Goal: Task Accomplishment & Management: Use online tool/utility

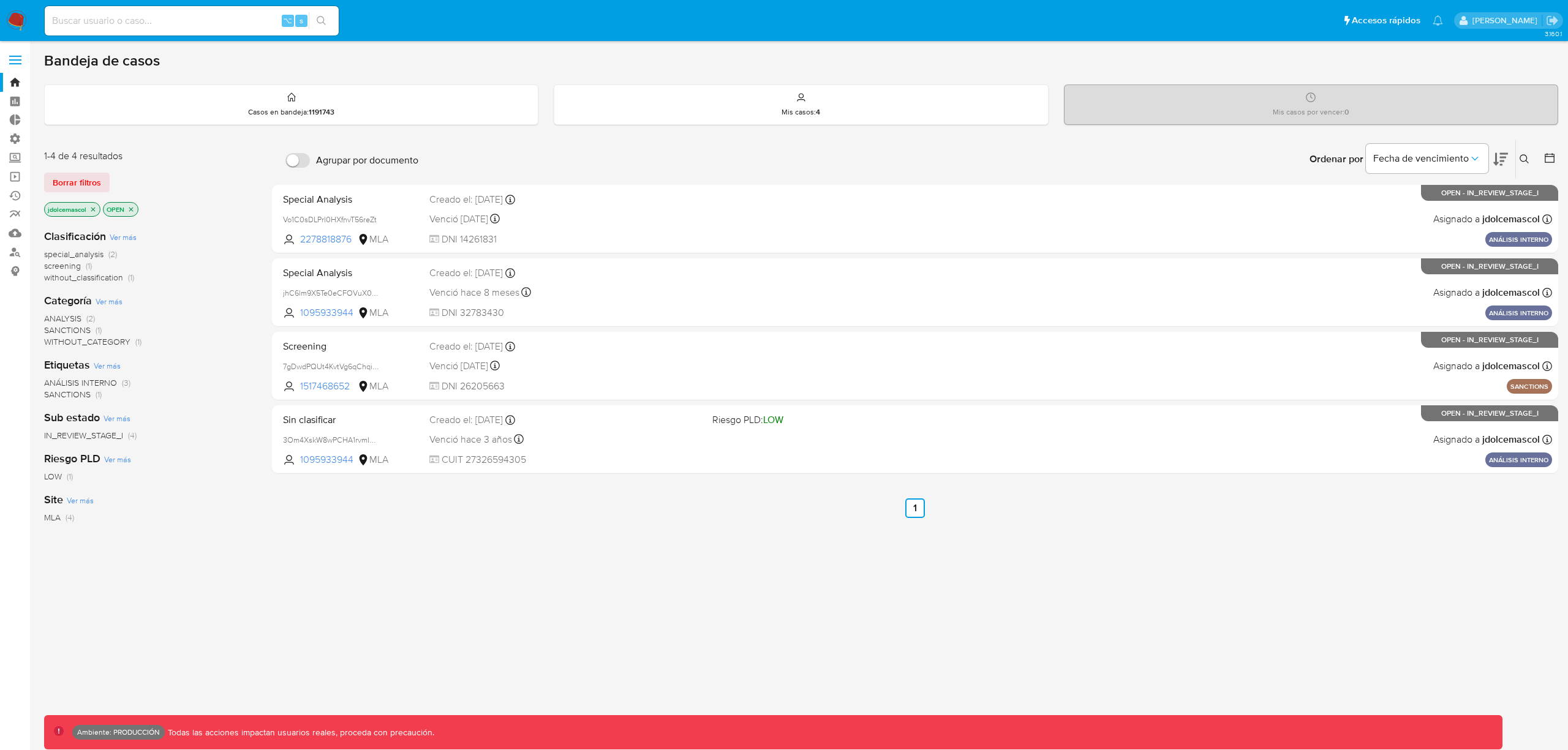
click at [5, 23] on nav "Pausado Ver notificaciones ⌥ s Accesos rápidos Presiona las siguientes teclas p…" at bounding box center [784, 20] width 1568 height 41
click at [9, 22] on img at bounding box center [16, 20] width 20 height 20
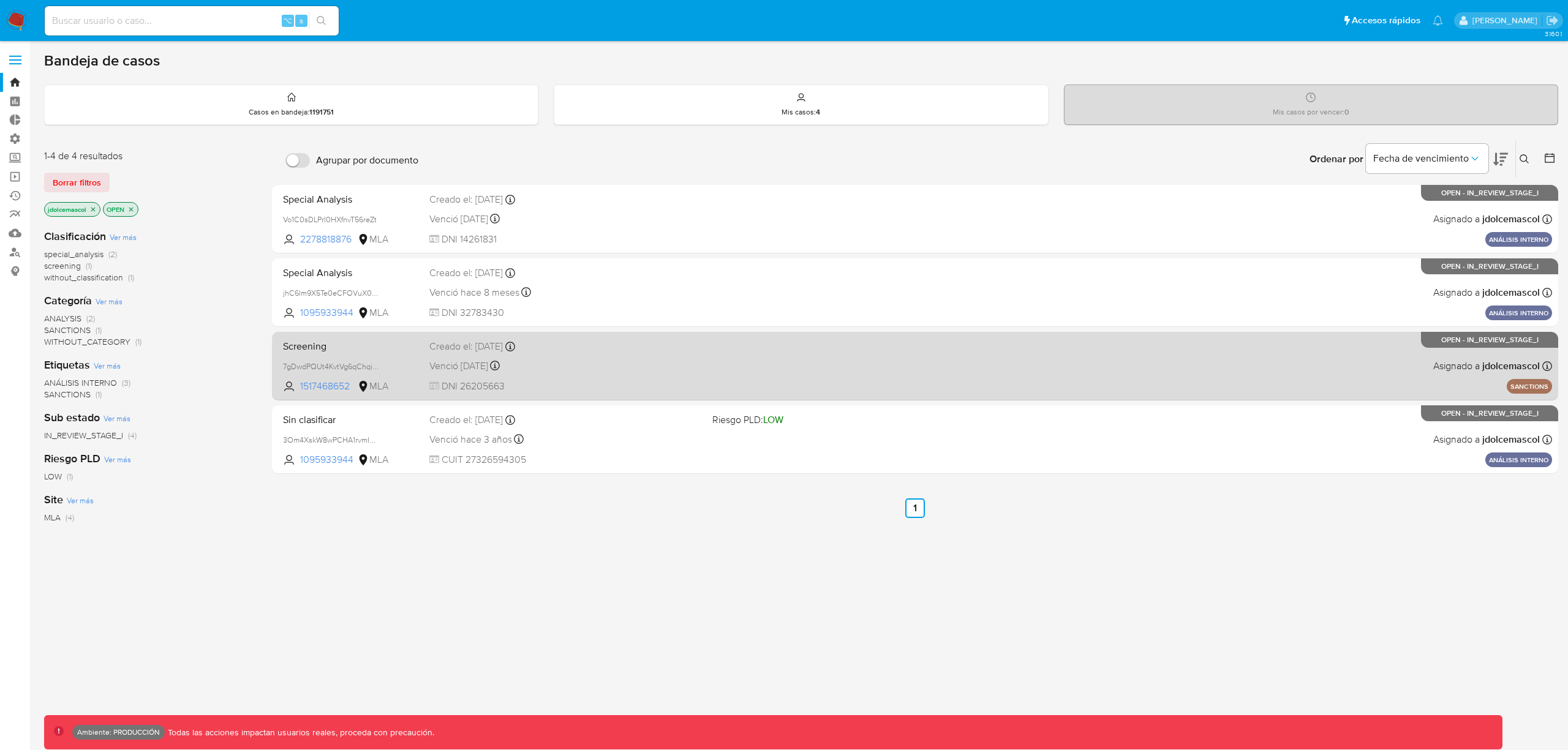
click at [667, 364] on div "Venció hace un año Vence el 08/08/2024 18:53:04" at bounding box center [566, 366] width 274 height 16
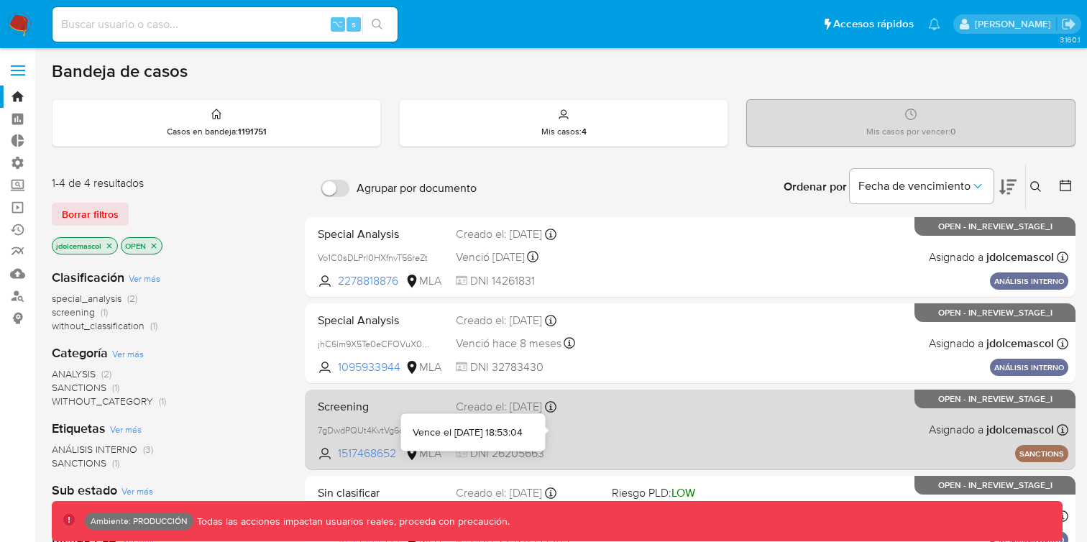
click at [637, 437] on div "Screening 7gDwdPQUt4KvtVg6qChqiWKa 1517468652 MLA Creado el: 10/05/2024 Creado …" at bounding box center [690, 429] width 756 height 73
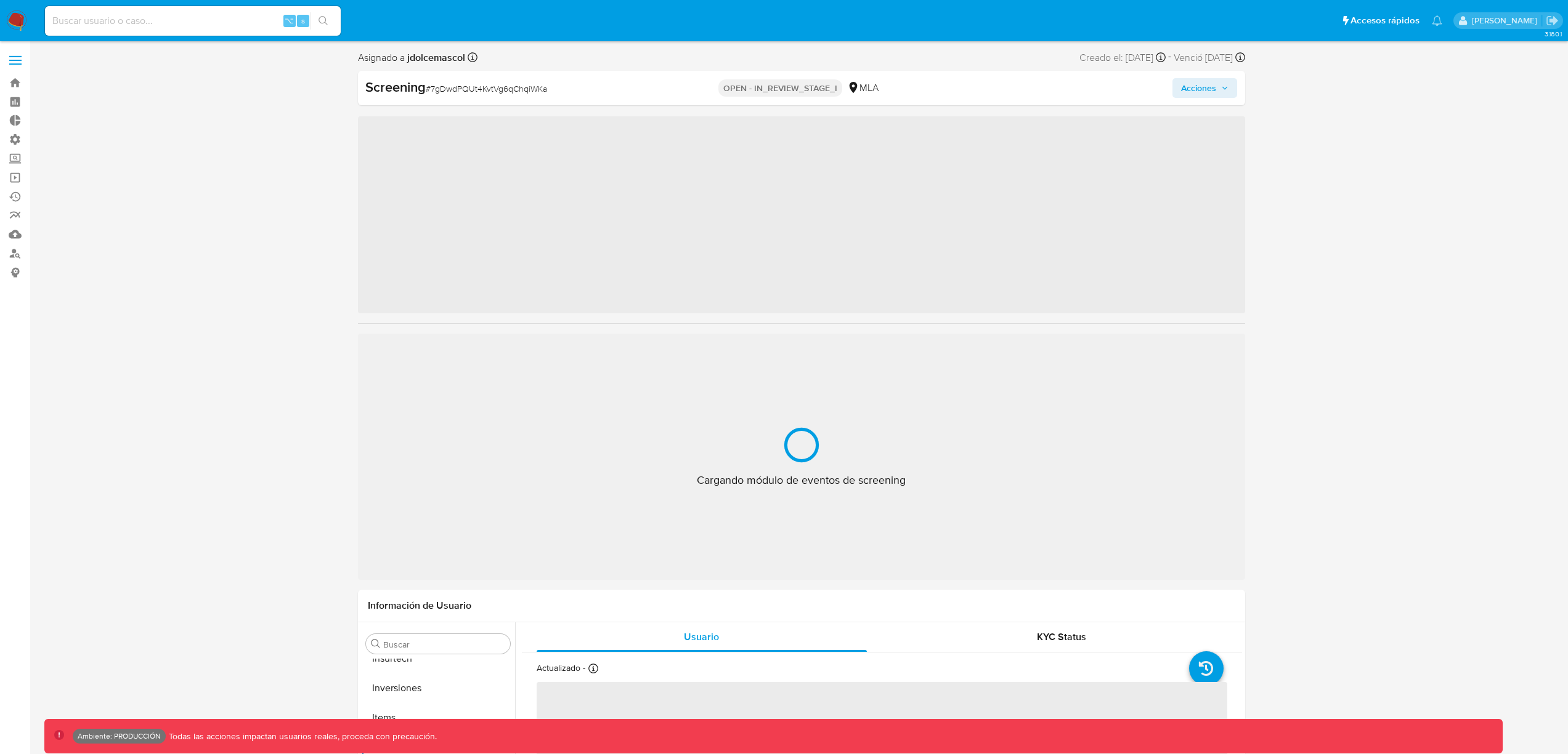
scroll to position [638, 0]
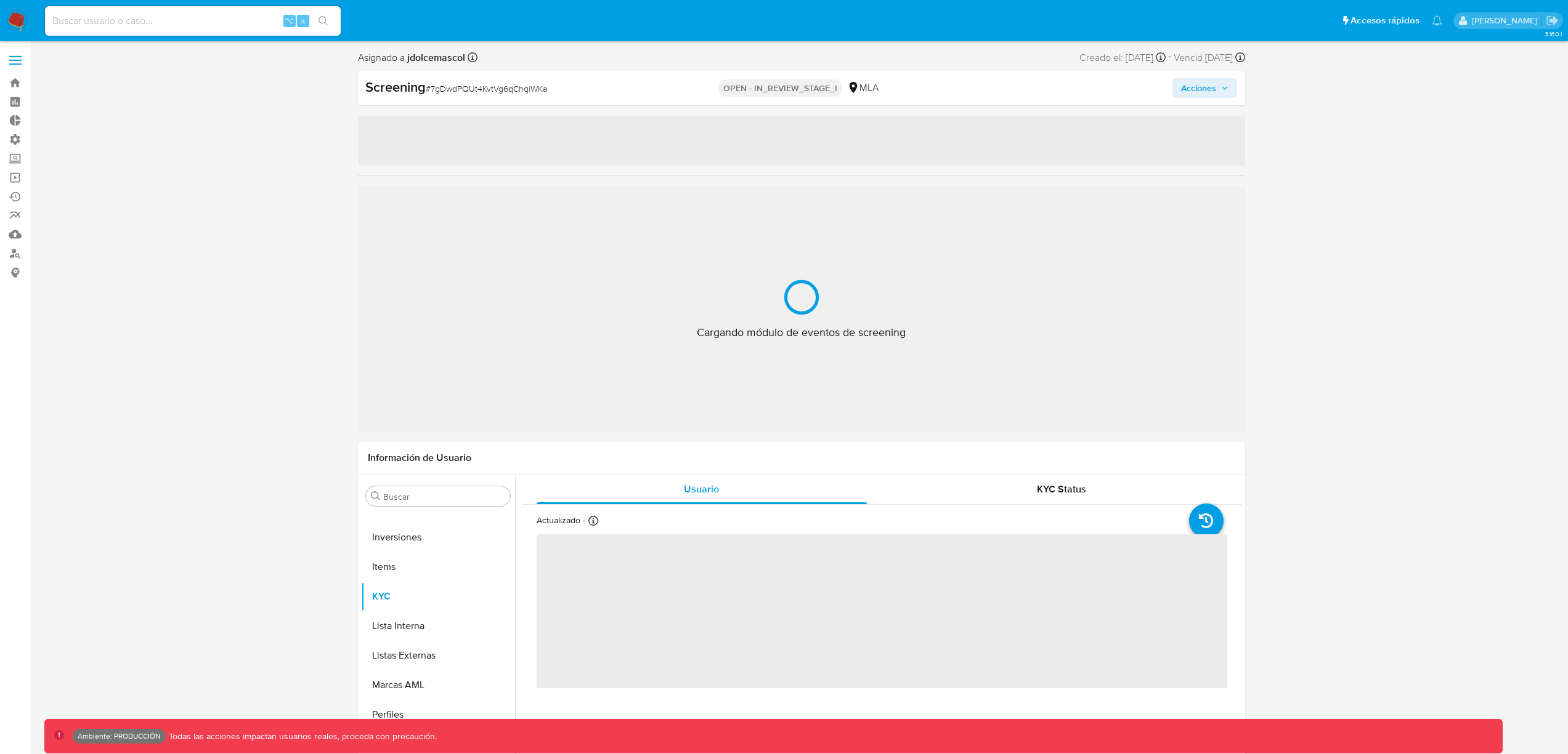
select select "10"
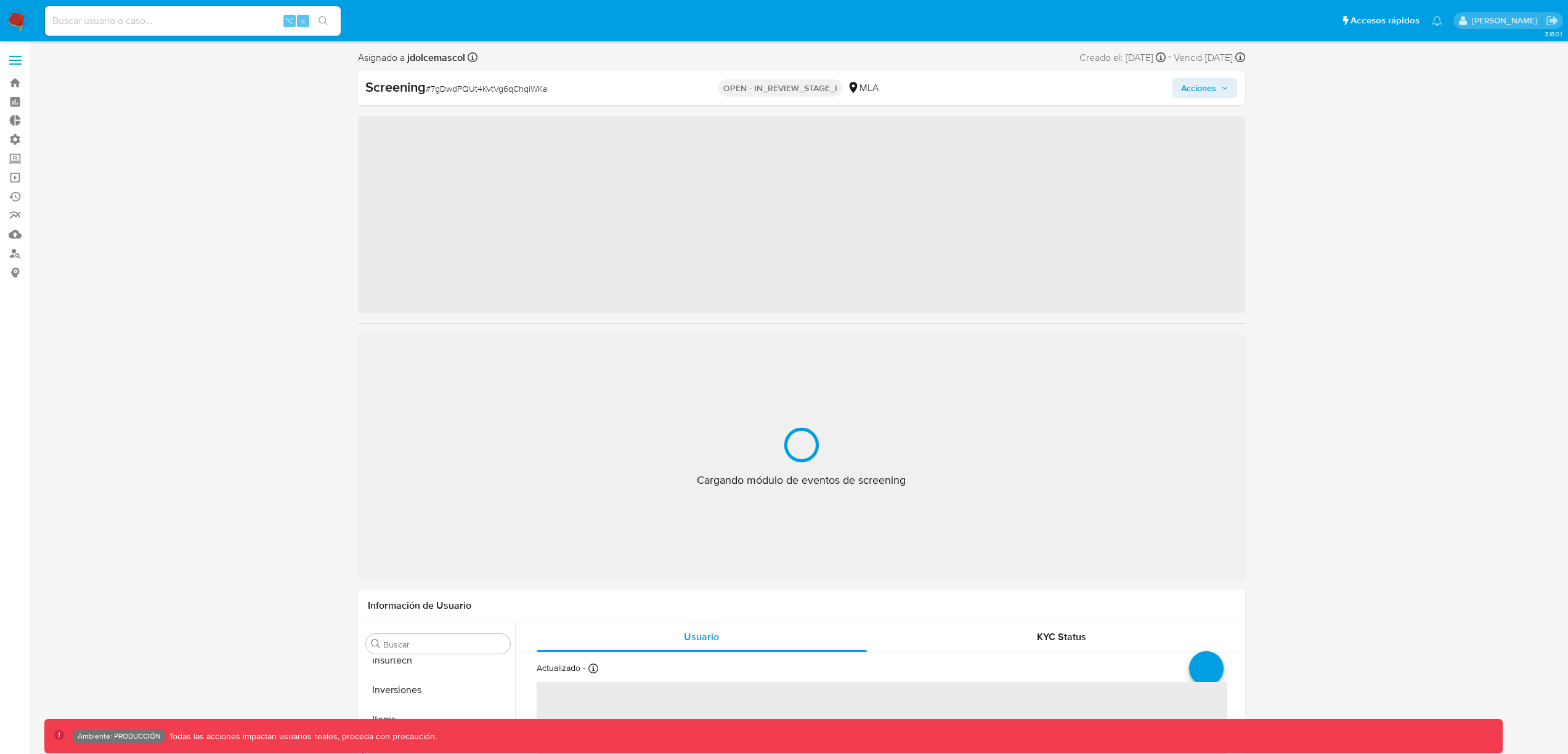
scroll to position [638, 0]
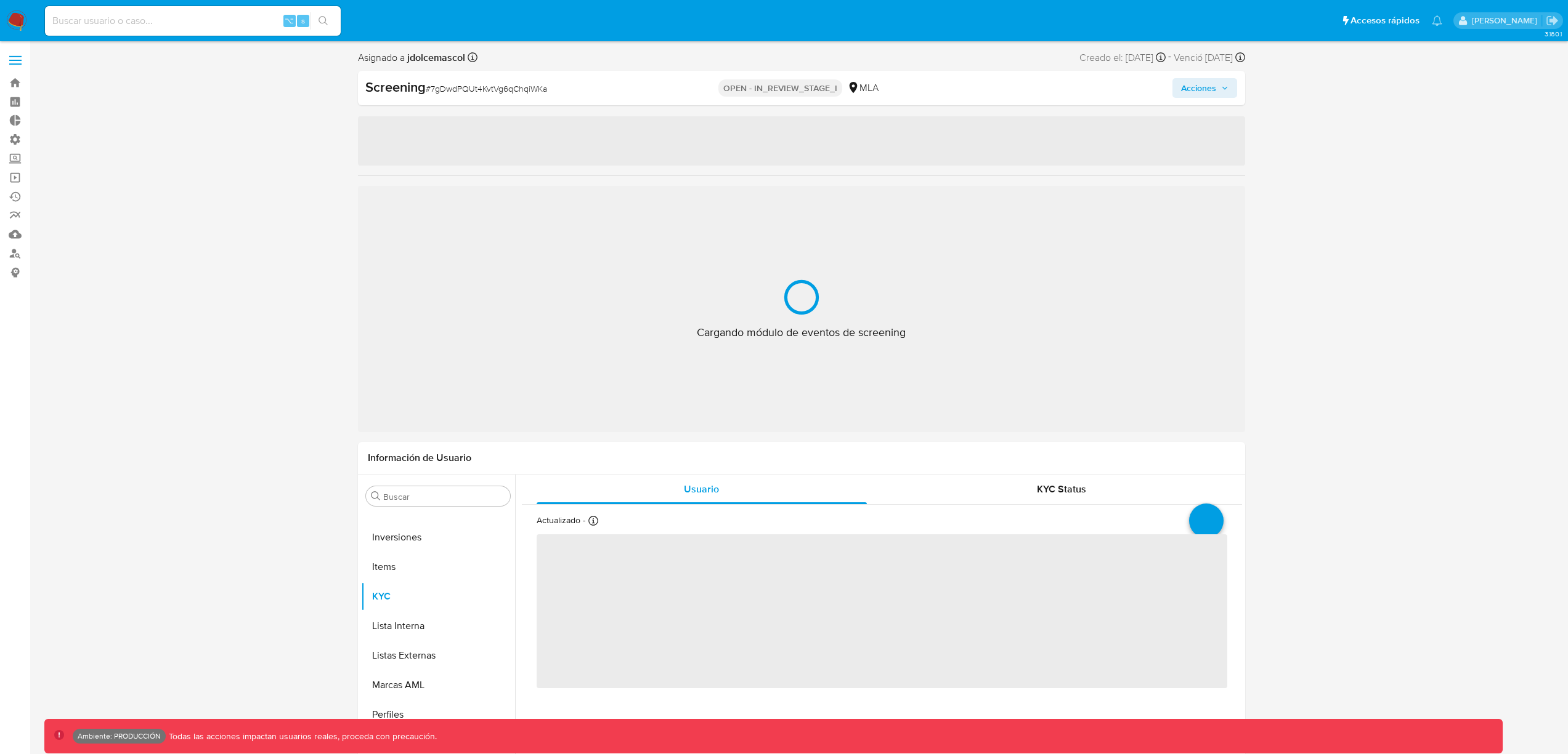
select select "10"
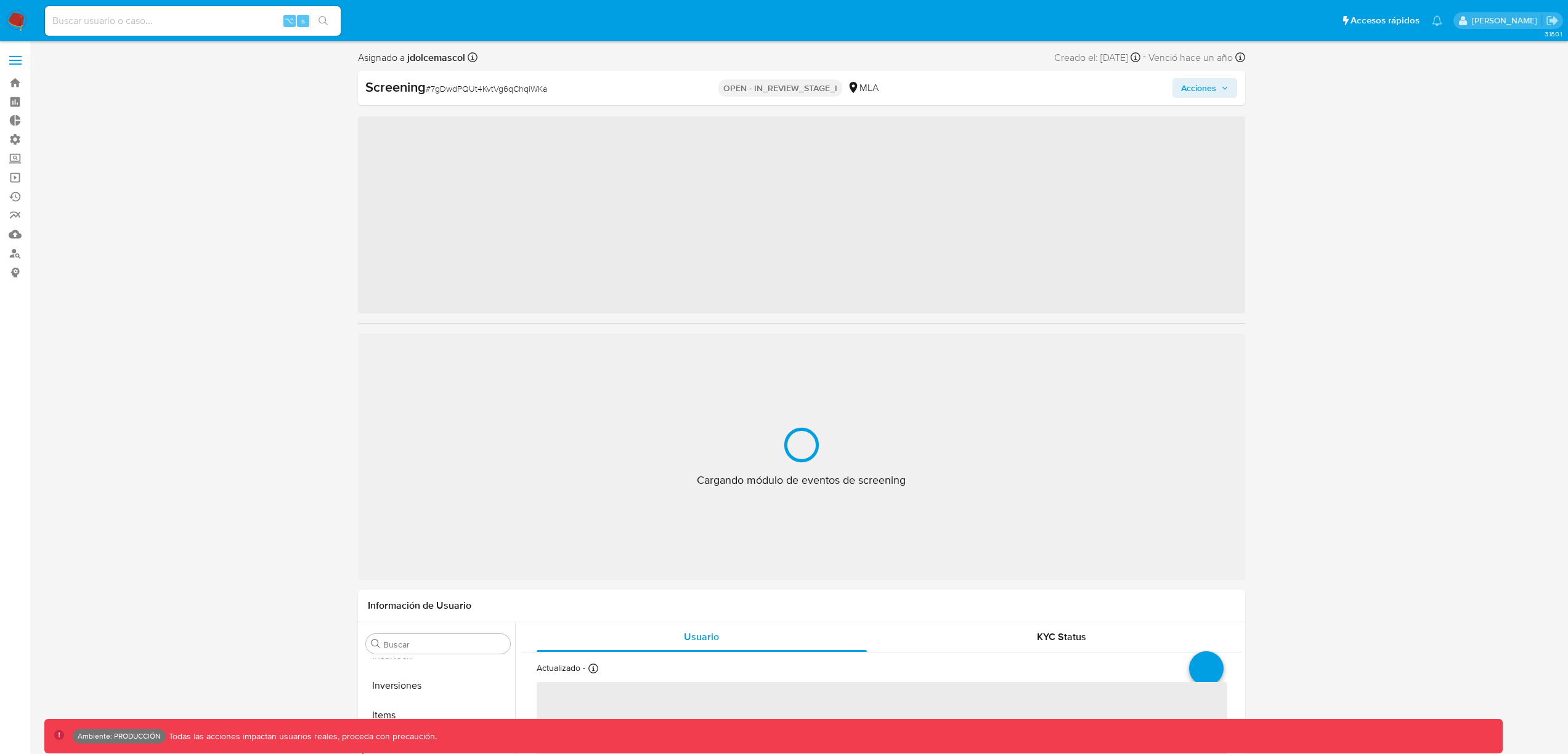
scroll to position [638, 0]
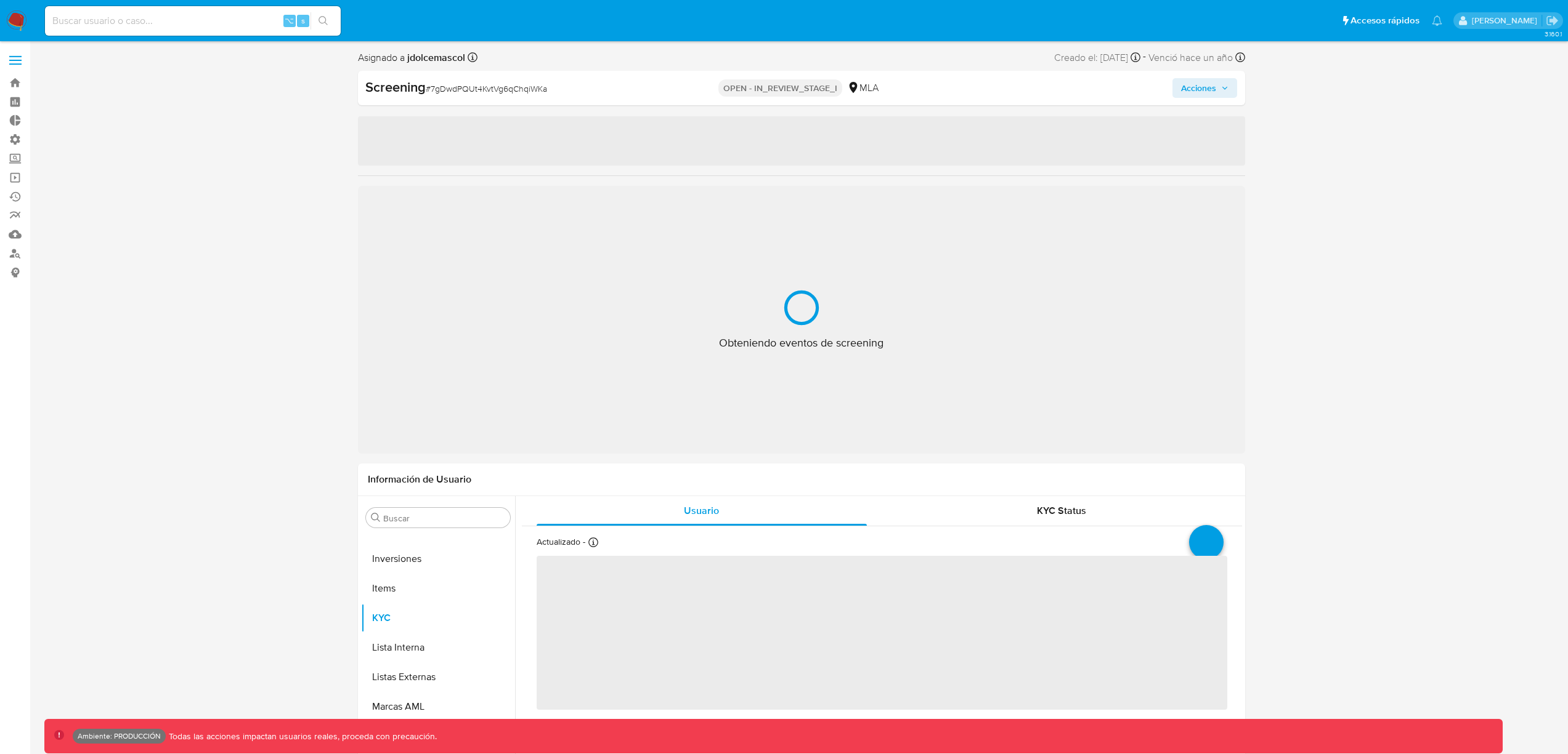
select select "10"
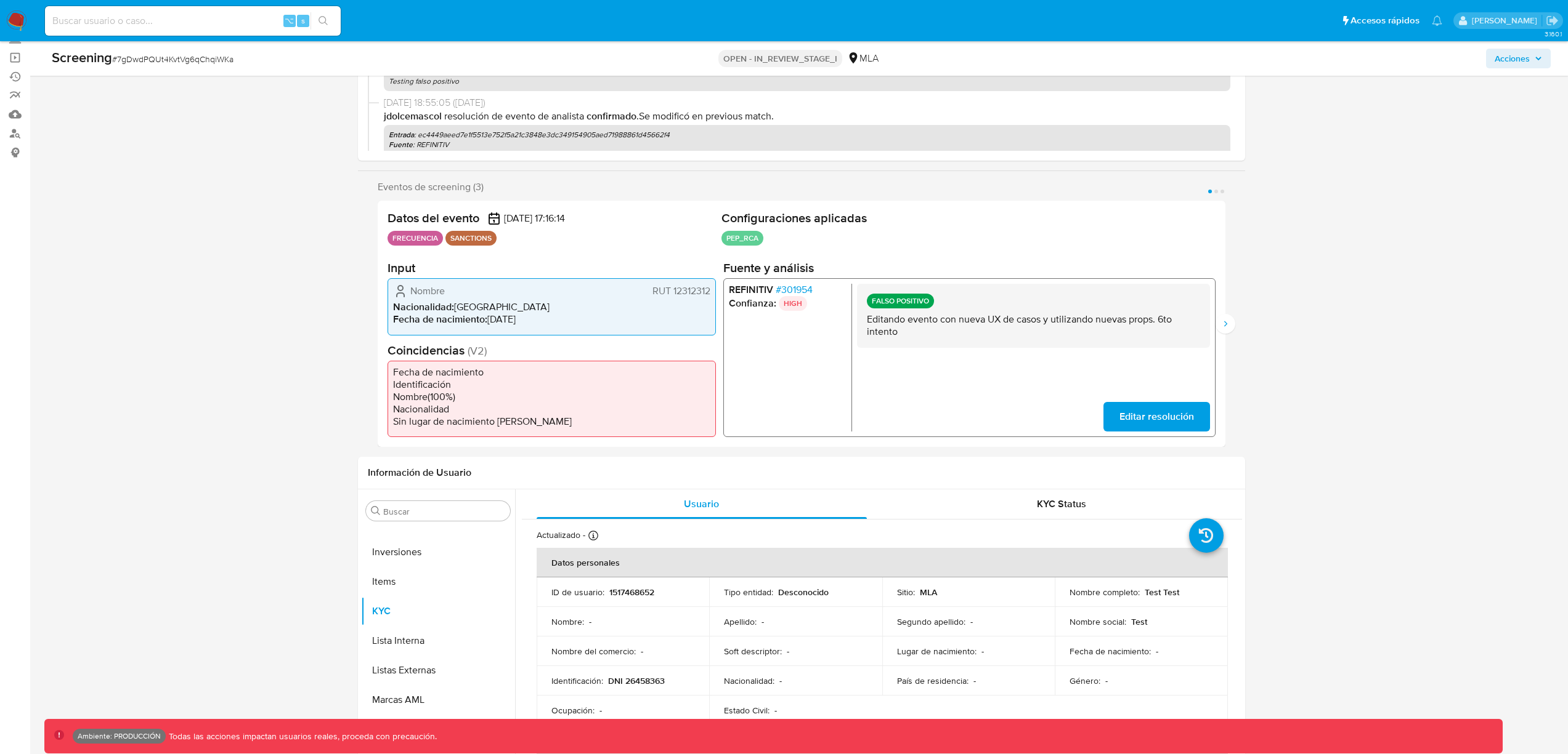
scroll to position [0, 0]
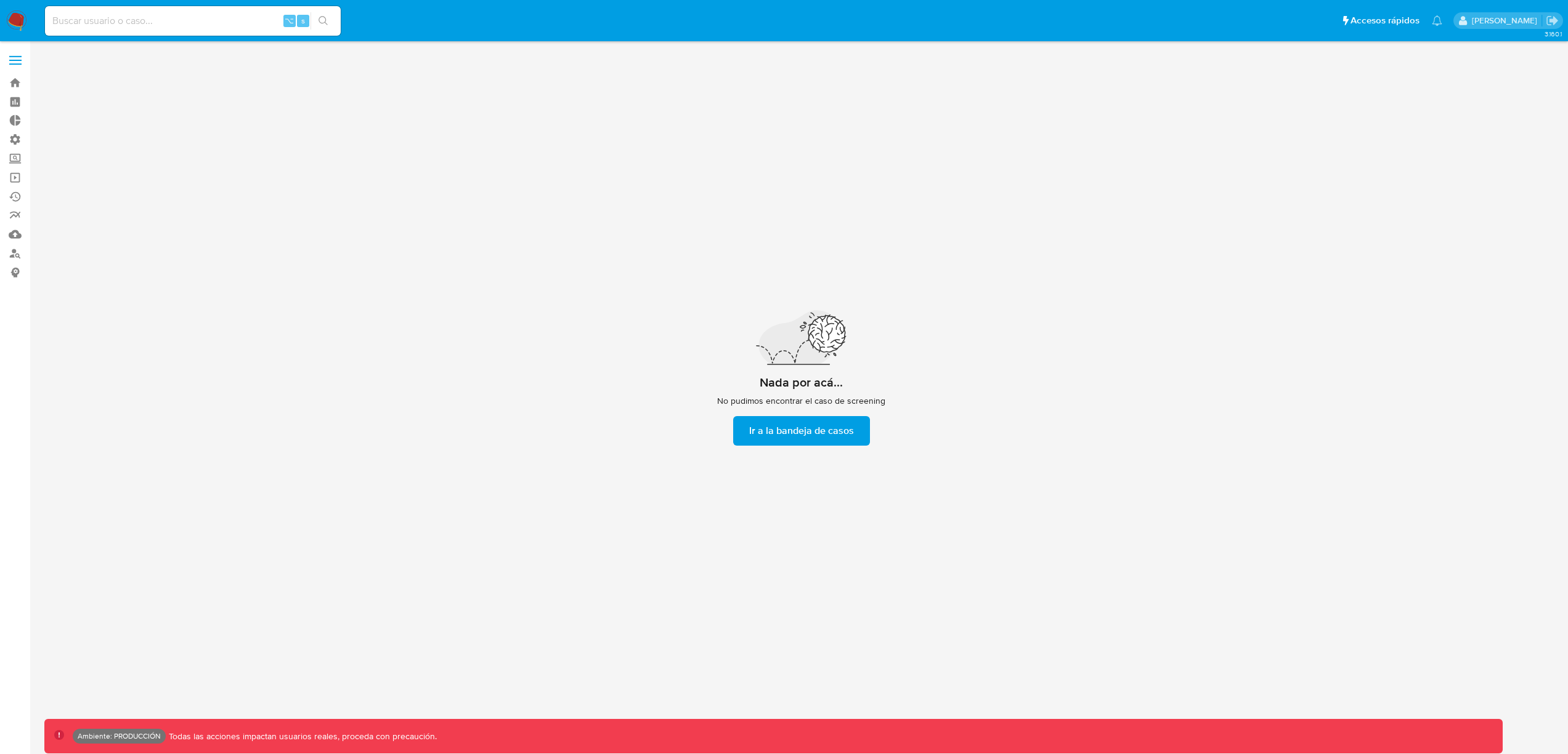
click at [783, 434] on span "Ir a la bandeja de casos" at bounding box center [802, 431] width 105 height 27
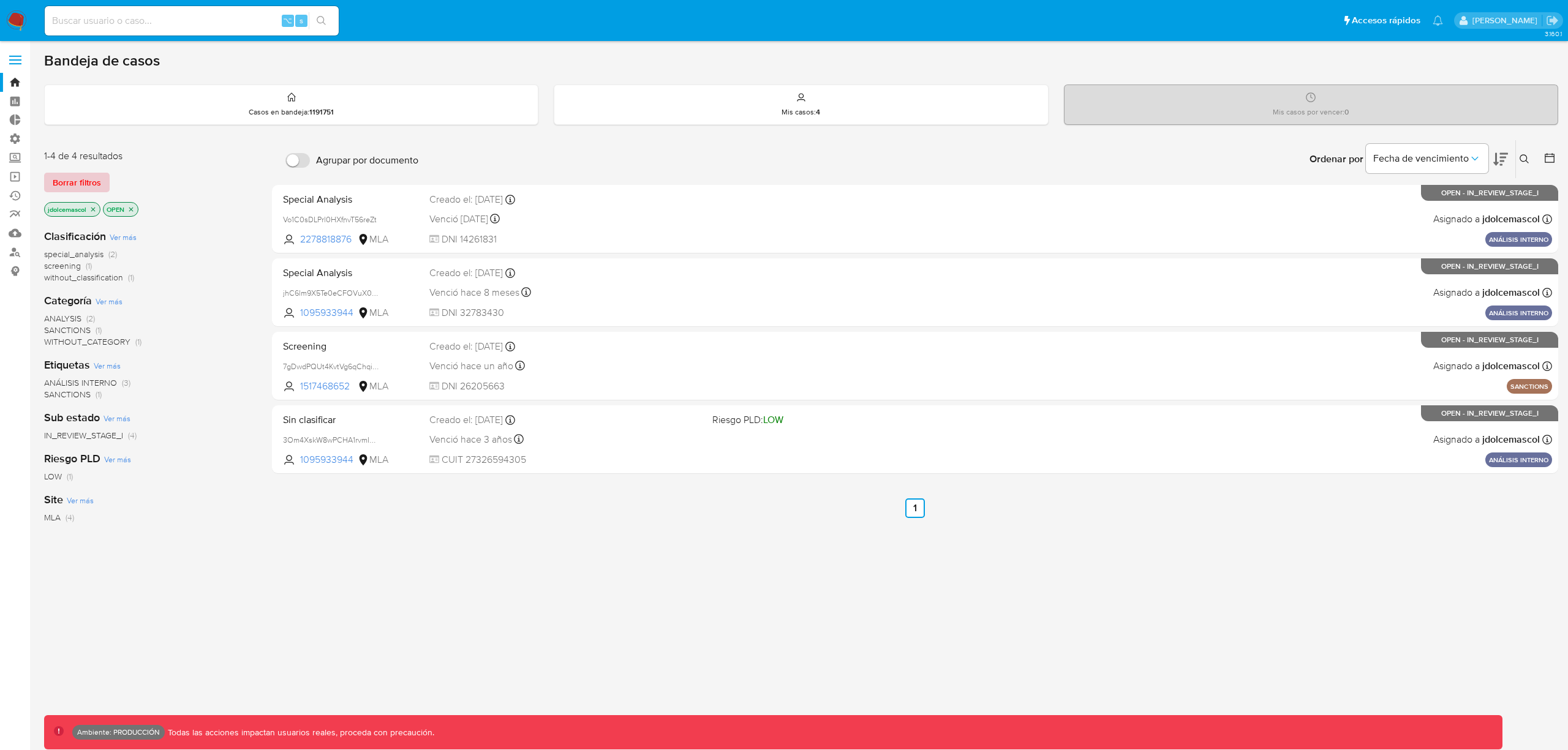
click at [102, 186] on button "Borrar filtros" at bounding box center [77, 182] width 66 height 20
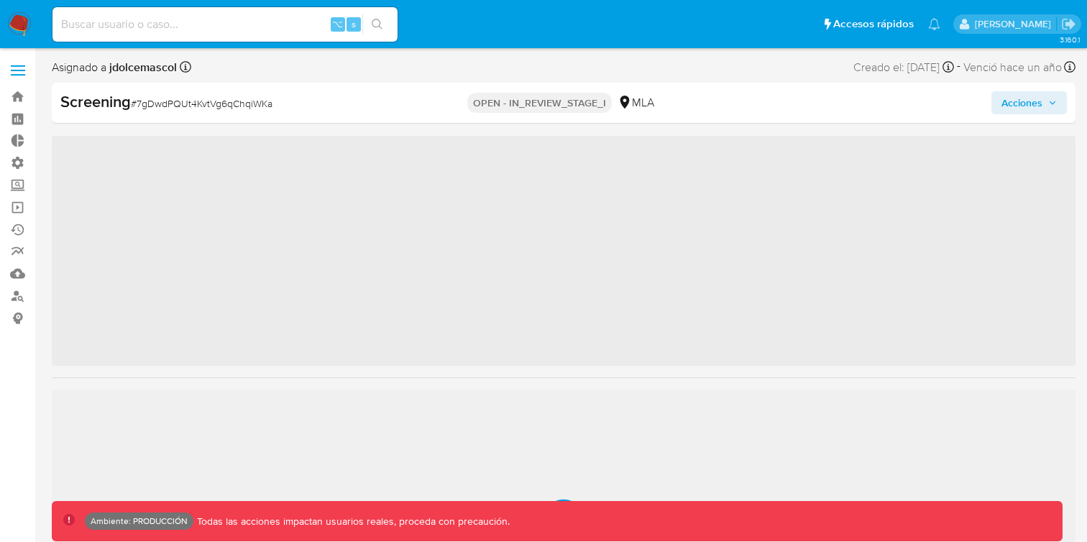
scroll to position [745, 0]
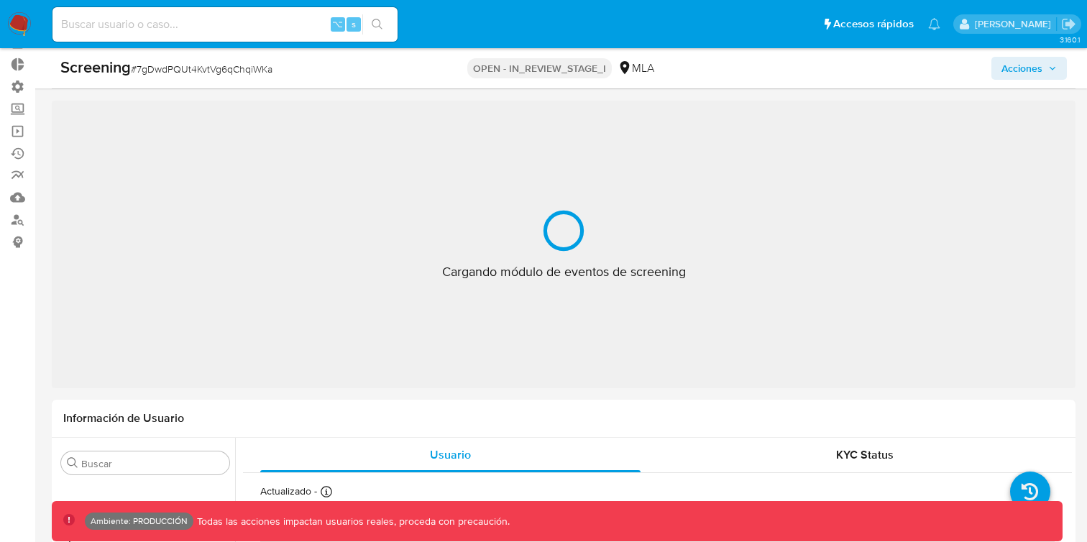
select select "10"
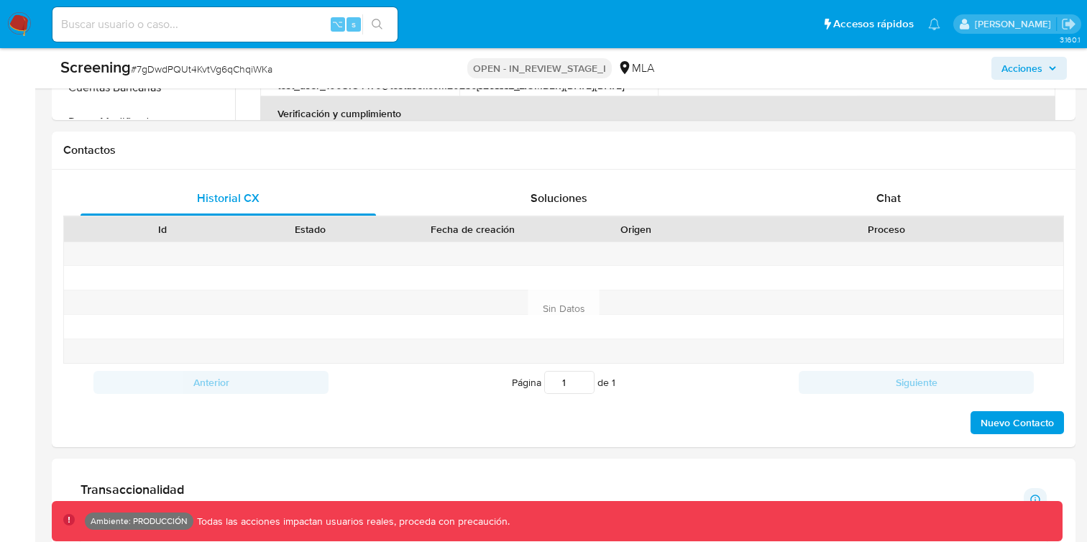
scroll to position [960, 0]
click at [806, 213] on div "Chat" at bounding box center [888, 197] width 295 height 34
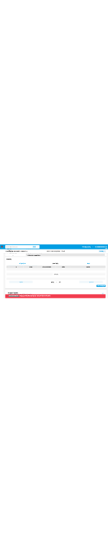
scroll to position [0, 0]
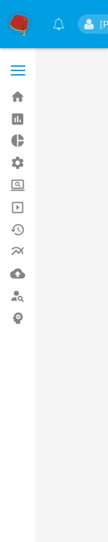
click at [71, 228] on main at bounding box center [54, 271] width 108 height 542
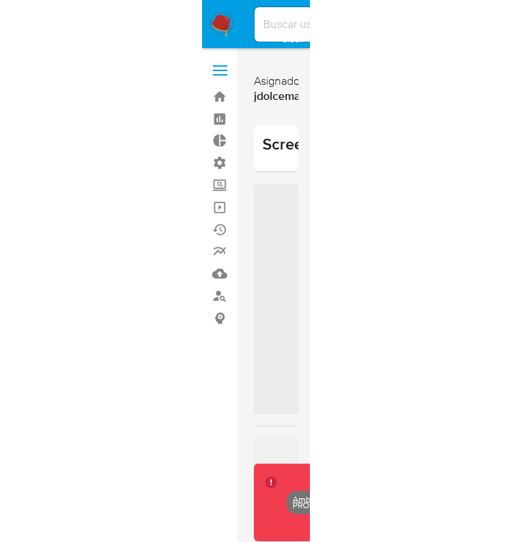
scroll to position [745, 0]
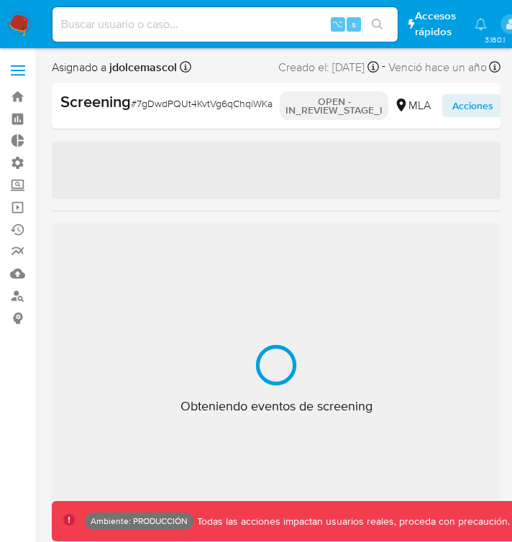
select select "10"
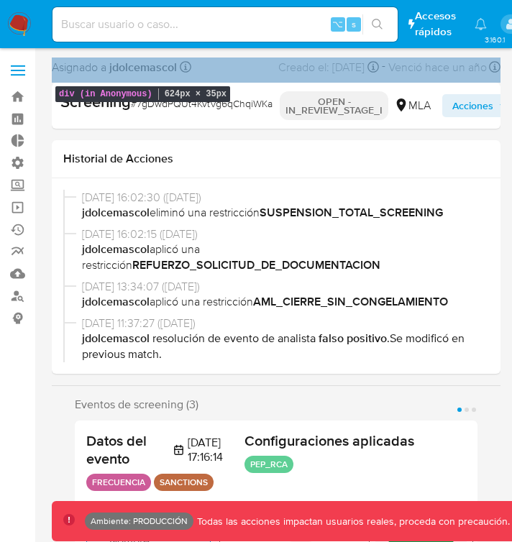
click at [107, 79] on div "Asignado a jdolcemascol Asignado el: [DATE] 16:23:16 Creado el: [DATE] Creado e…" at bounding box center [276, 69] width 448 height 25
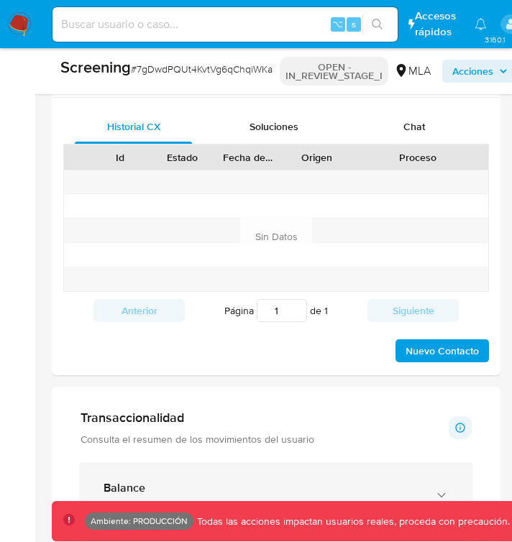
scroll to position [985, 0]
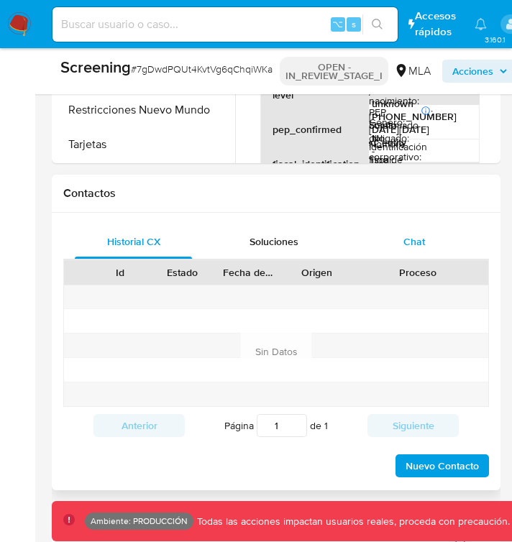
click at [107, 234] on span "Chat" at bounding box center [414, 241] width 22 height 14
